Goal: Task Accomplishment & Management: Manage account settings

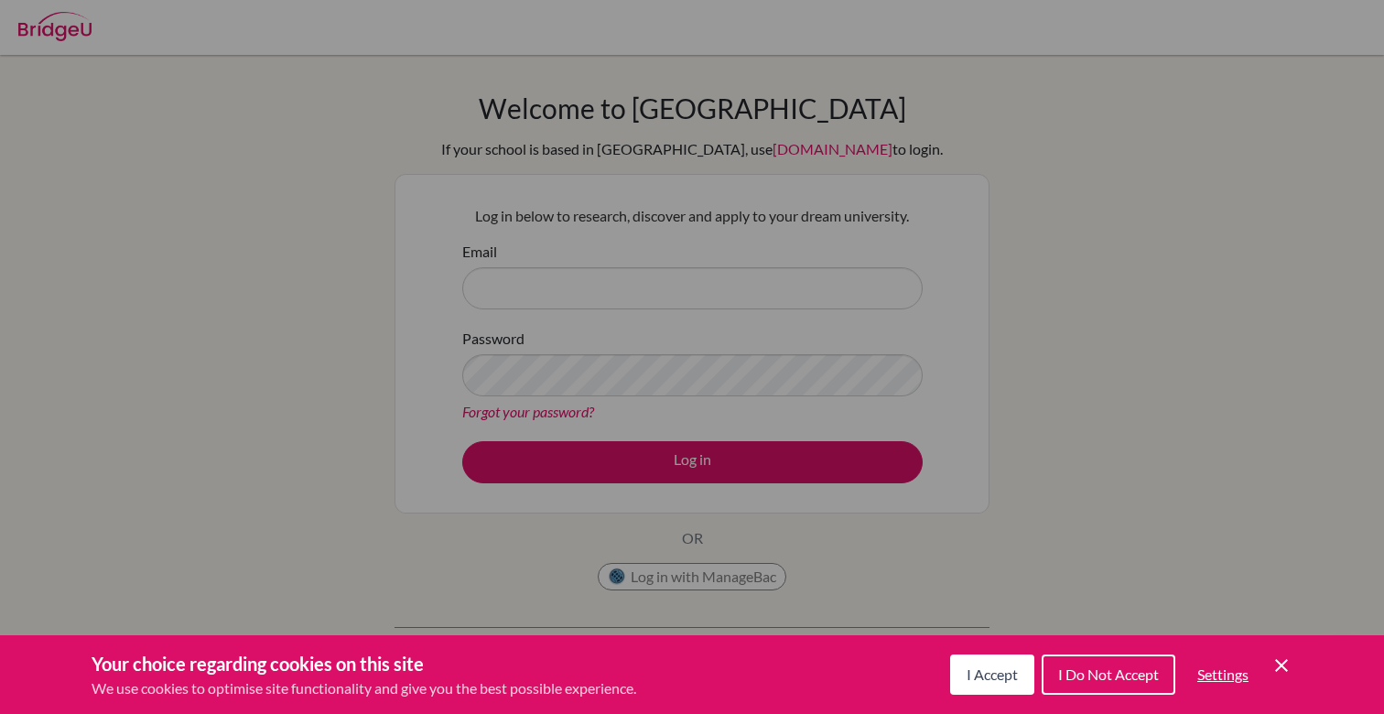
click at [1061, 196] on div "Cookie Preferences" at bounding box center [692, 357] width 1384 height 714
click at [716, 458] on div "Cookie Preferences" at bounding box center [692, 357] width 1384 height 714
drag, startPoint x: 1290, startPoint y: 658, endPoint x: 1280, endPoint y: 658, distance: 10.1
click at [1280, 658] on icon "Cookie Control Close Icon" at bounding box center [1281, 665] width 22 height 22
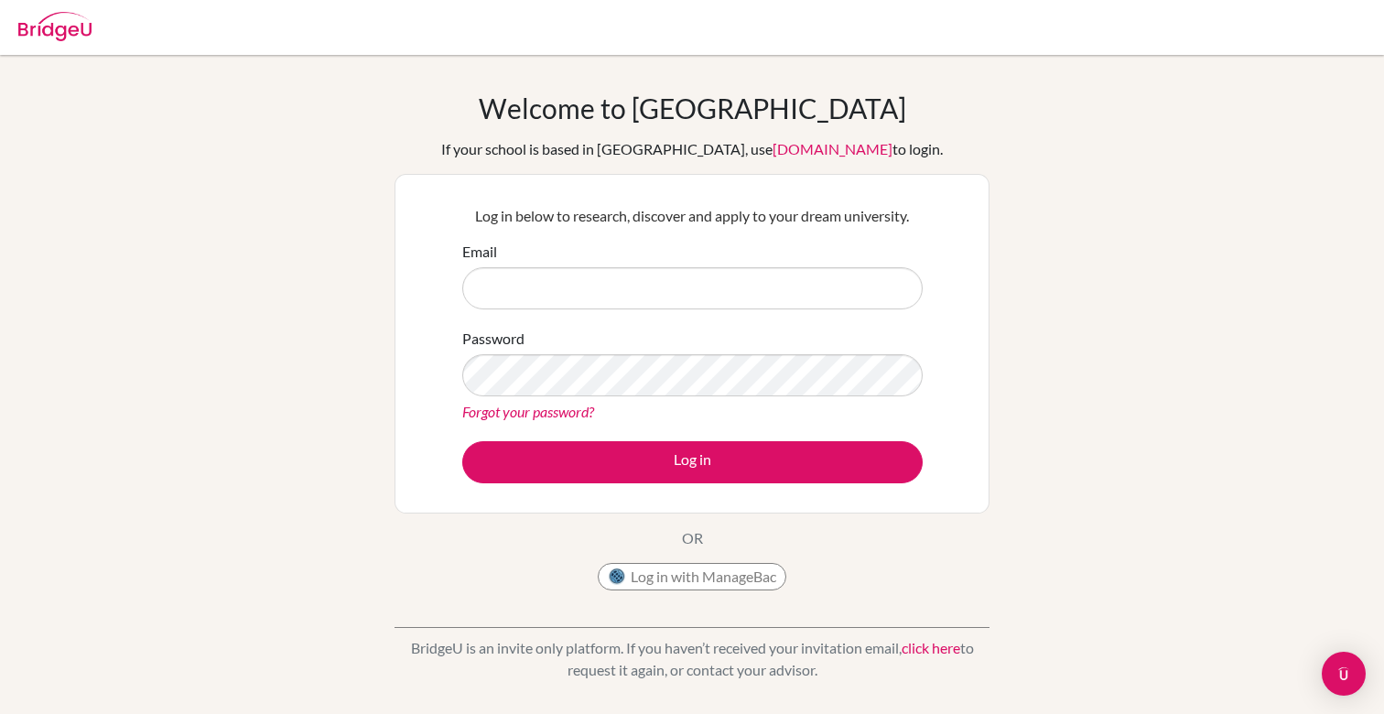
click at [530, 413] on link "Forgot your password?" at bounding box center [528, 411] width 132 height 17
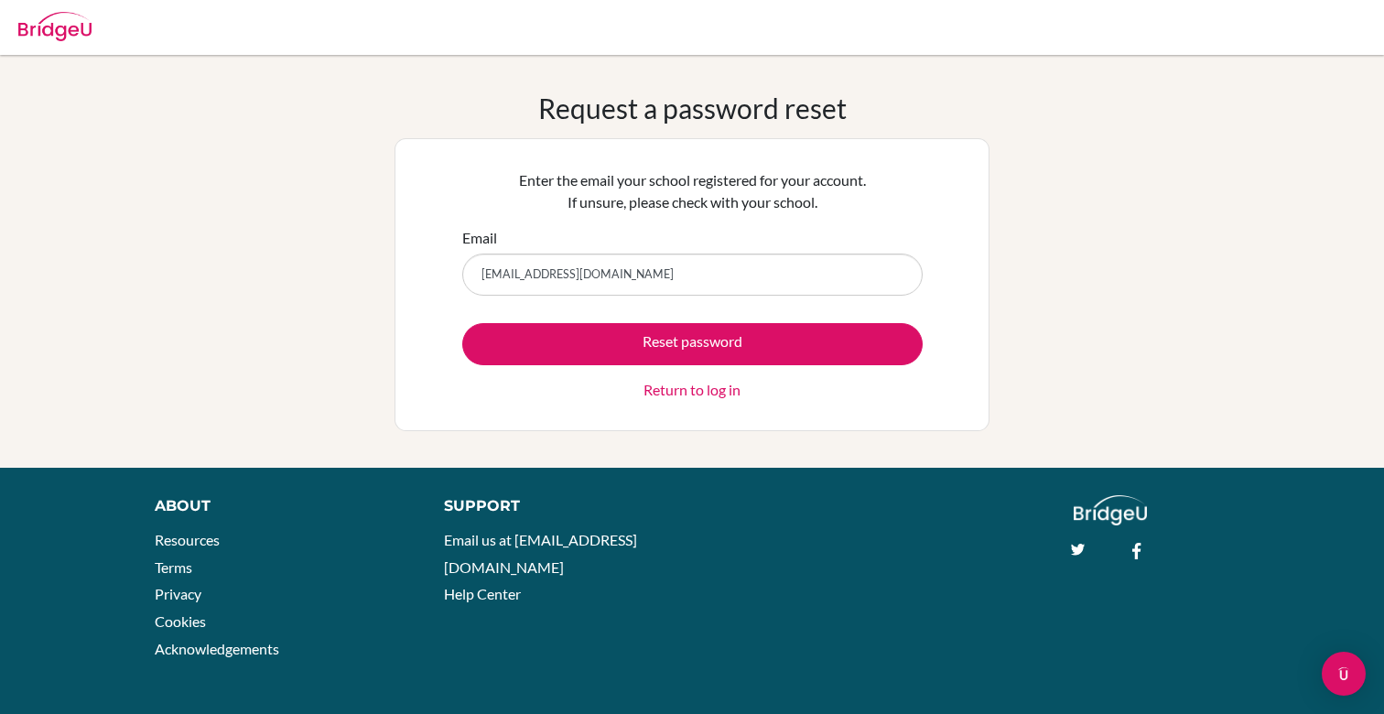
type input "[EMAIL_ADDRESS][DOMAIN_NAME]"
click at [692, 343] on button "Reset password" at bounding box center [692, 344] width 460 height 42
